Goal: Find specific page/section: Find specific page/section

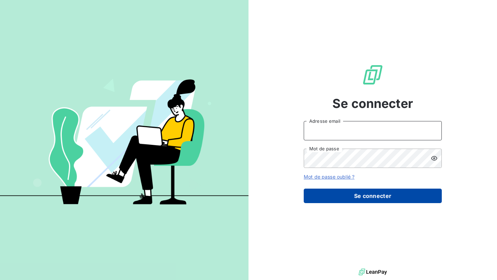
type input "[EMAIL_ADDRESS][DOMAIN_NAME]"
click at [342, 196] on button "Se connecter" at bounding box center [373, 196] width 138 height 14
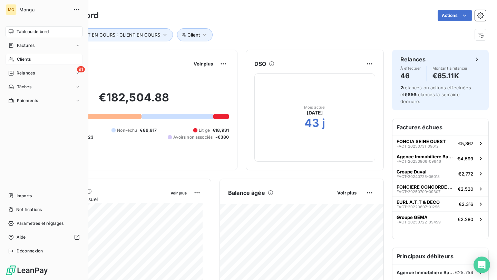
click at [19, 58] on span "Clients" at bounding box center [24, 59] width 14 height 6
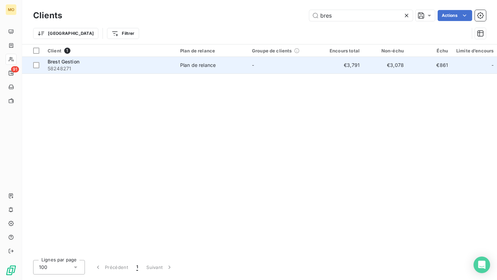
type input "bres"
click at [233, 69] on td "Plan de relance" at bounding box center [212, 65] width 72 height 17
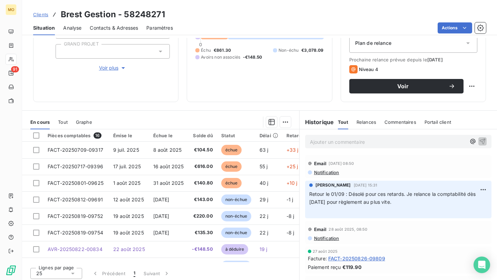
scroll to position [80, 0]
